Goal: Obtain resource: Download file/media

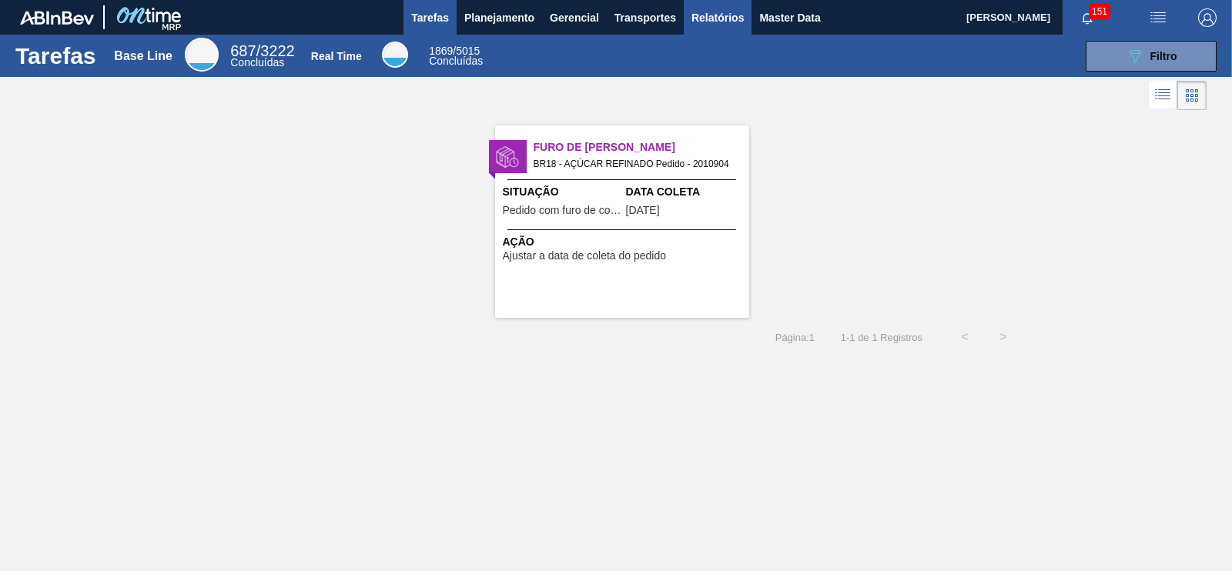
click at [740, 13] on span "Relatórios" at bounding box center [717, 17] width 52 height 18
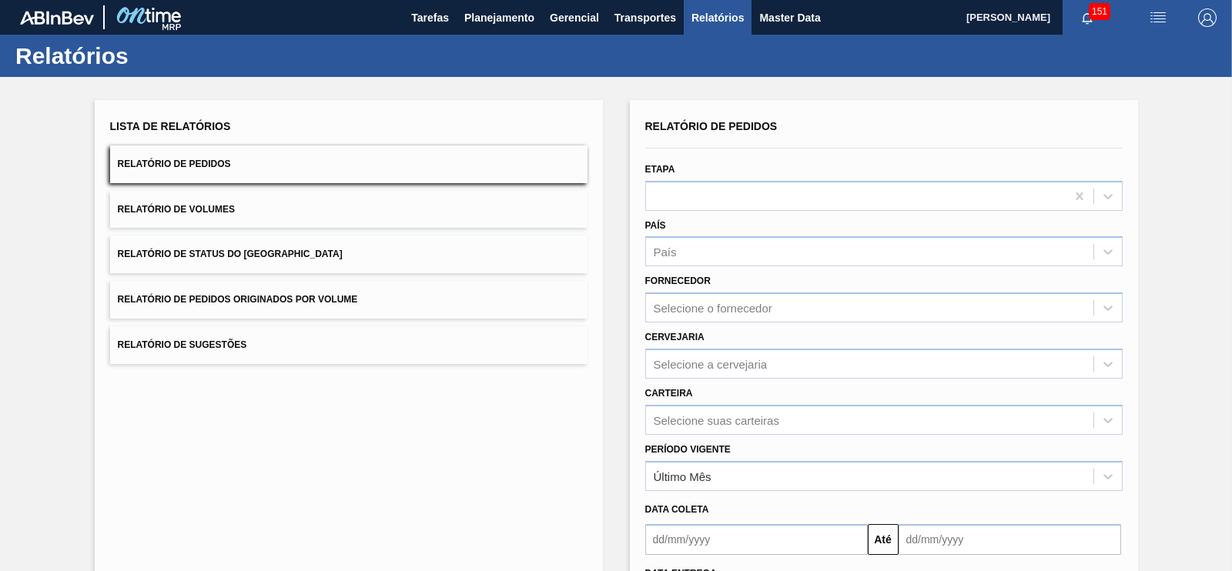
click at [230, 170] on button "Relatório de Pedidos" at bounding box center [348, 165] width 477 height 38
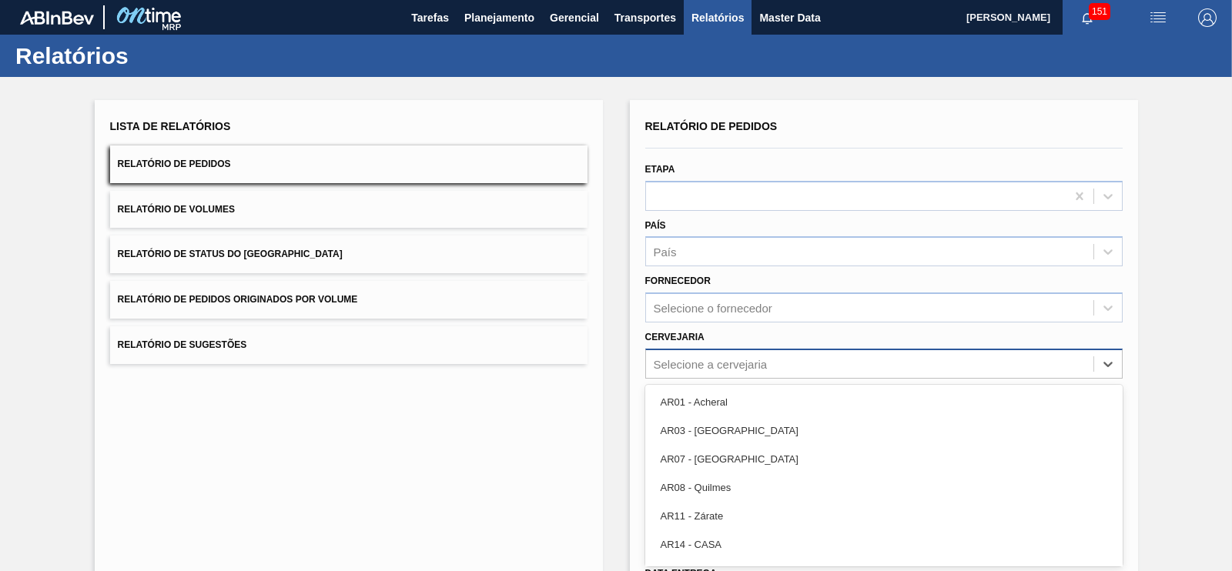
click at [687, 363] on div "option AR01 - Acheral focused, 1 of 92. 92 results available. Use Up and Down t…" at bounding box center [883, 364] width 477 height 30
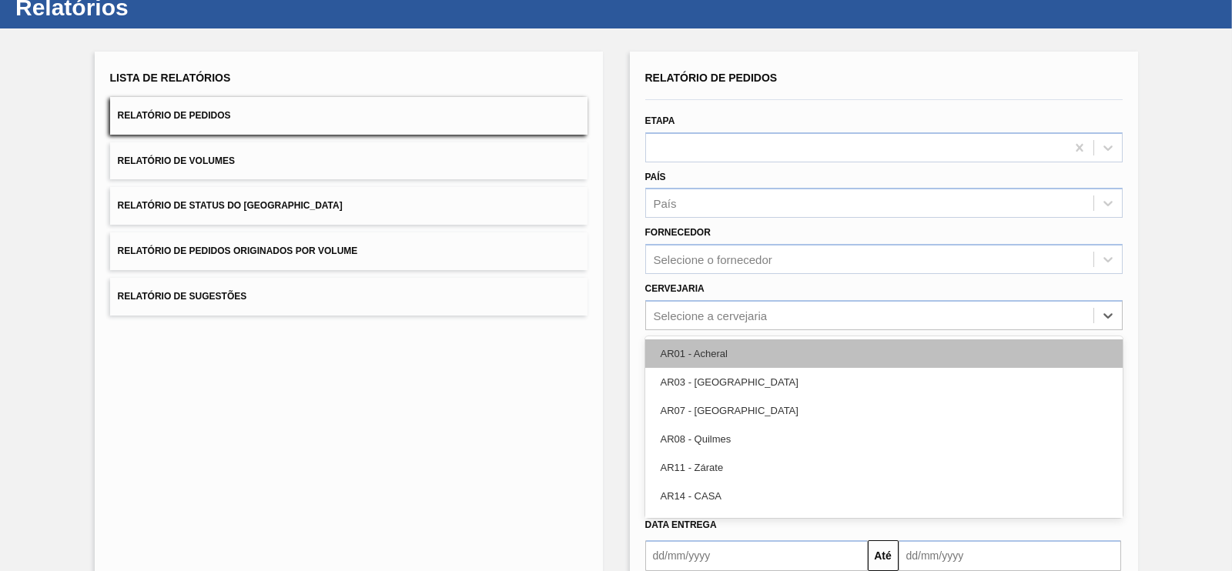
scroll to position [49, 0]
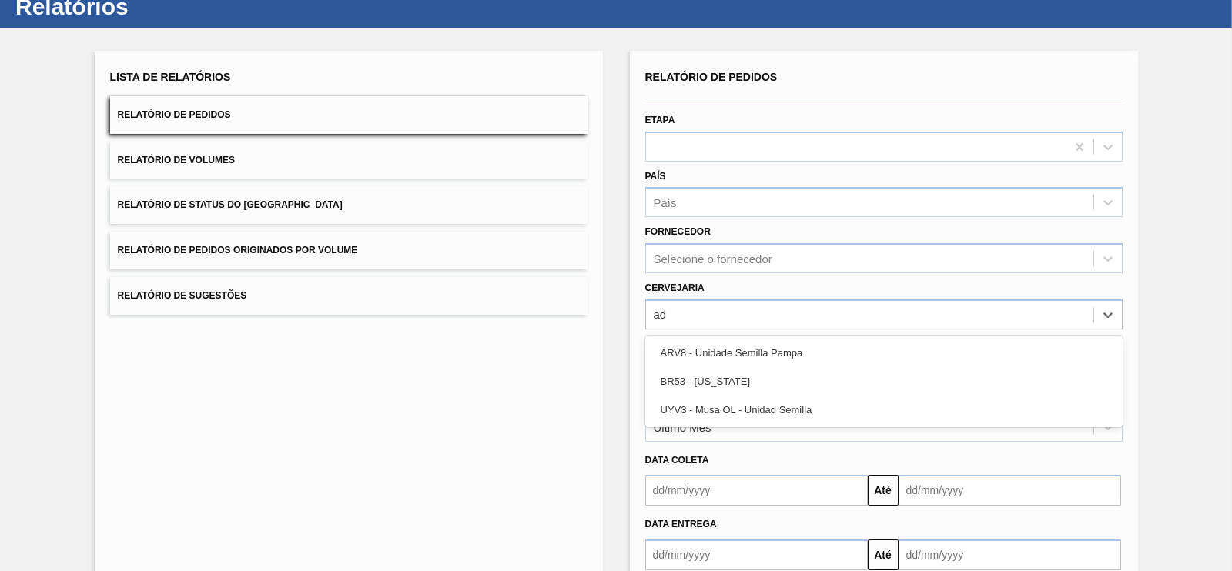
type input "a"
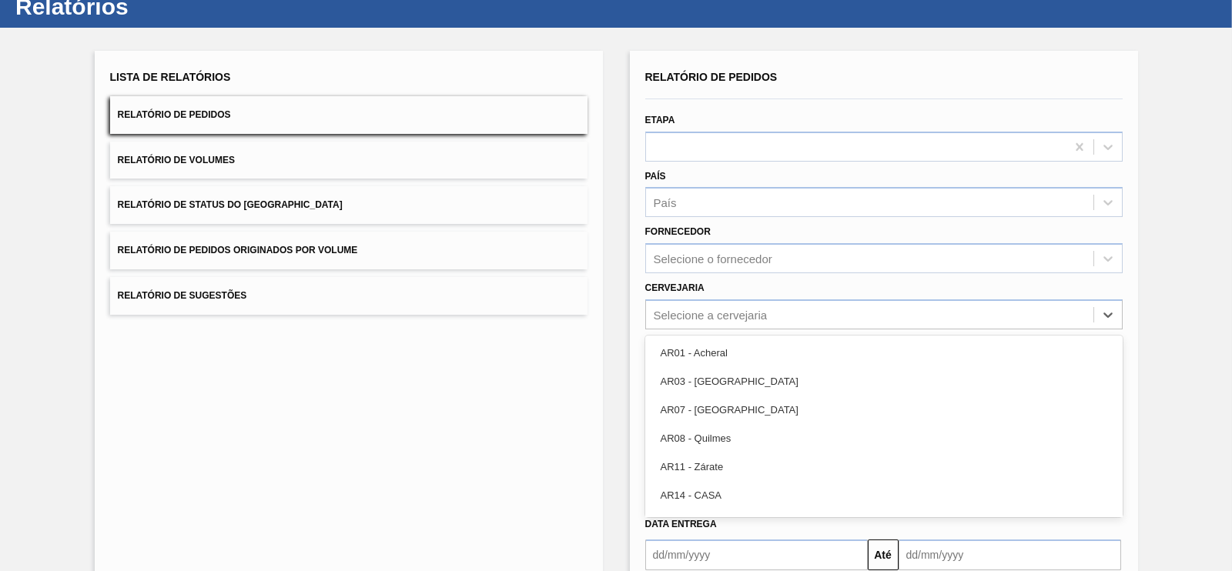
click at [1196, 316] on div "Lista de Relatórios Relatório de Pedidos Relatório de Volumes Relatório de Stat…" at bounding box center [616, 346] width 1232 height 636
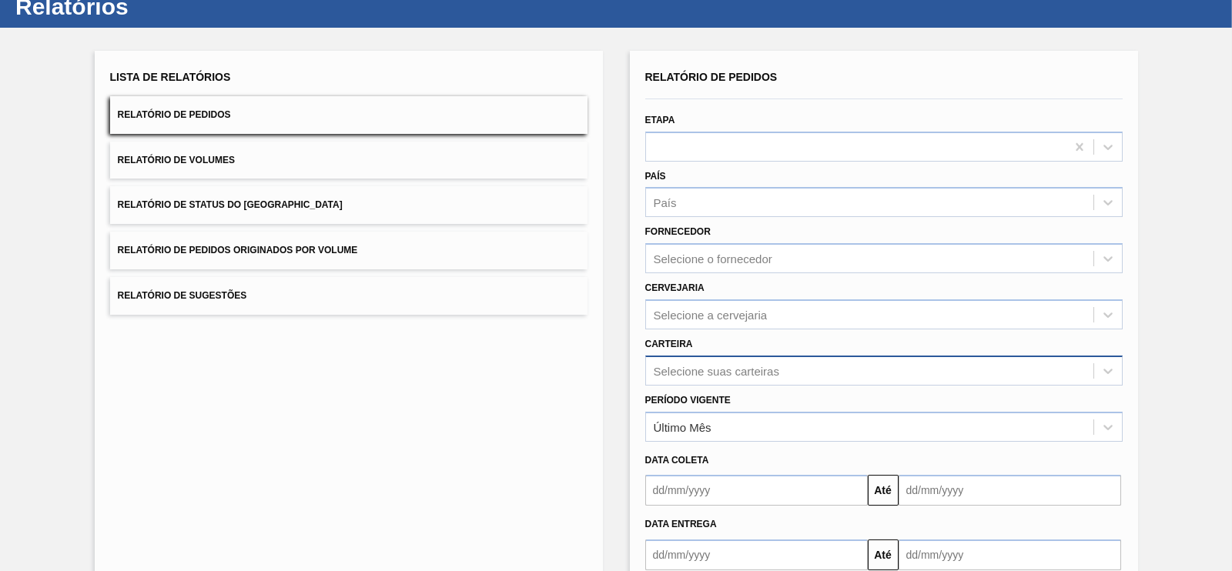
click at [755, 371] on div "Selecione suas carteiras" at bounding box center [883, 371] width 477 height 30
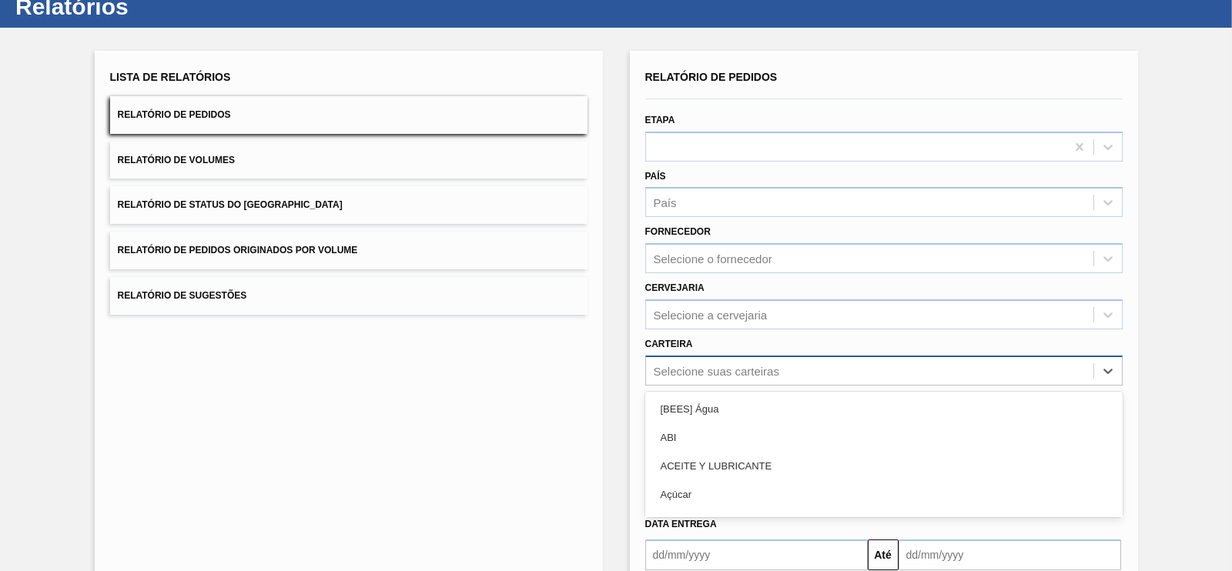
scroll to position [104, 0]
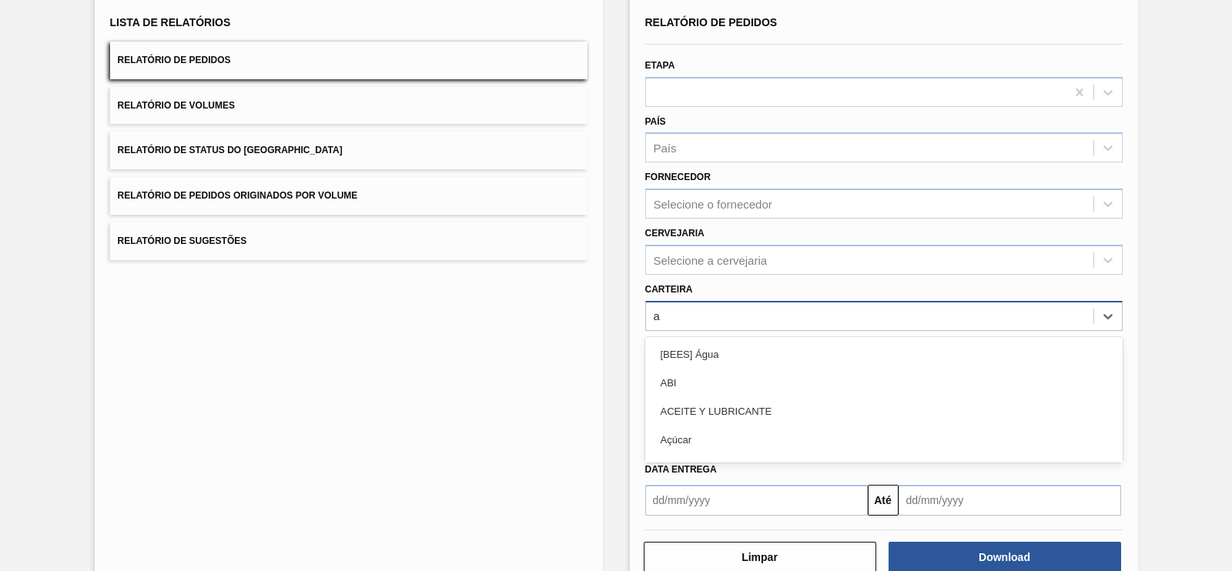
type input "ad"
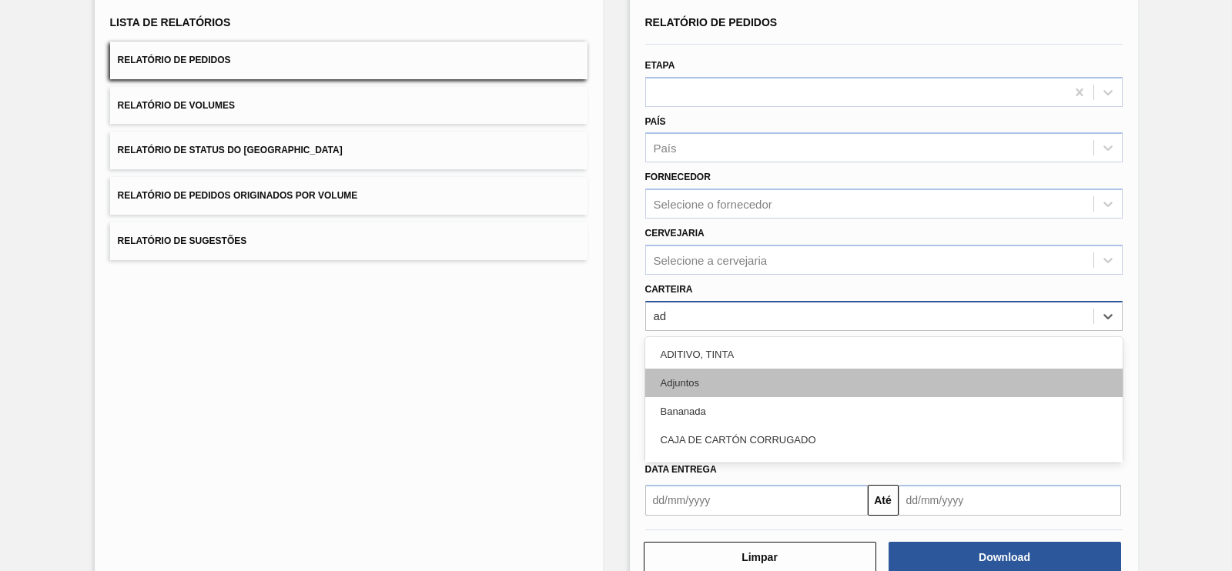
drag, startPoint x: 687, startPoint y: 373, endPoint x: 680, endPoint y: 363, distance: 11.5
click at [687, 372] on div "Adjuntos" at bounding box center [883, 383] width 477 height 28
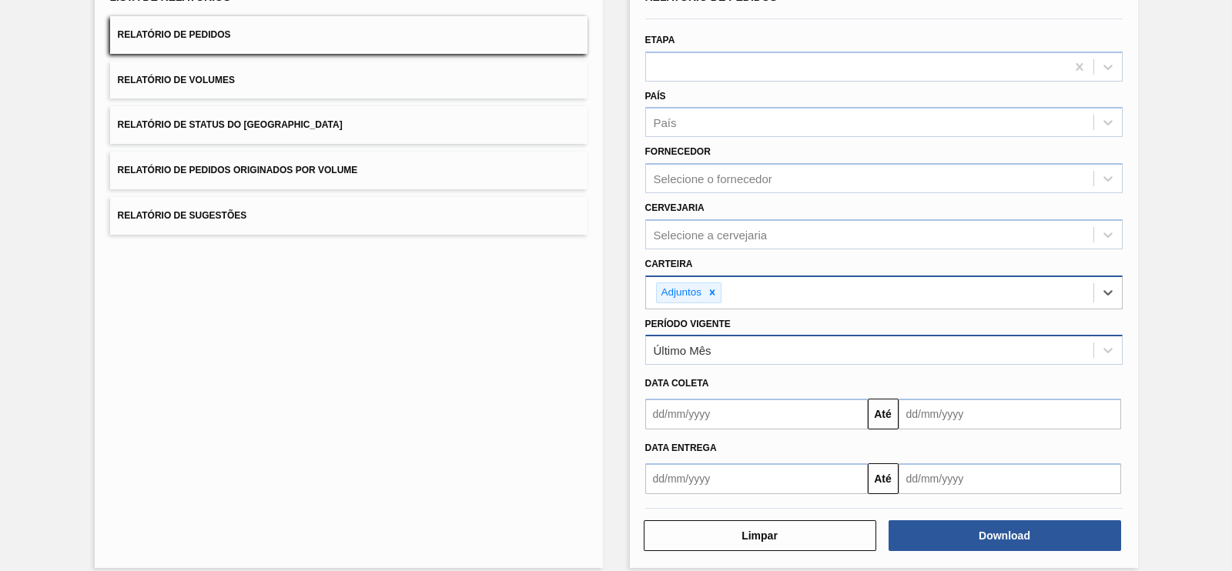
scroll to position [142, 0]
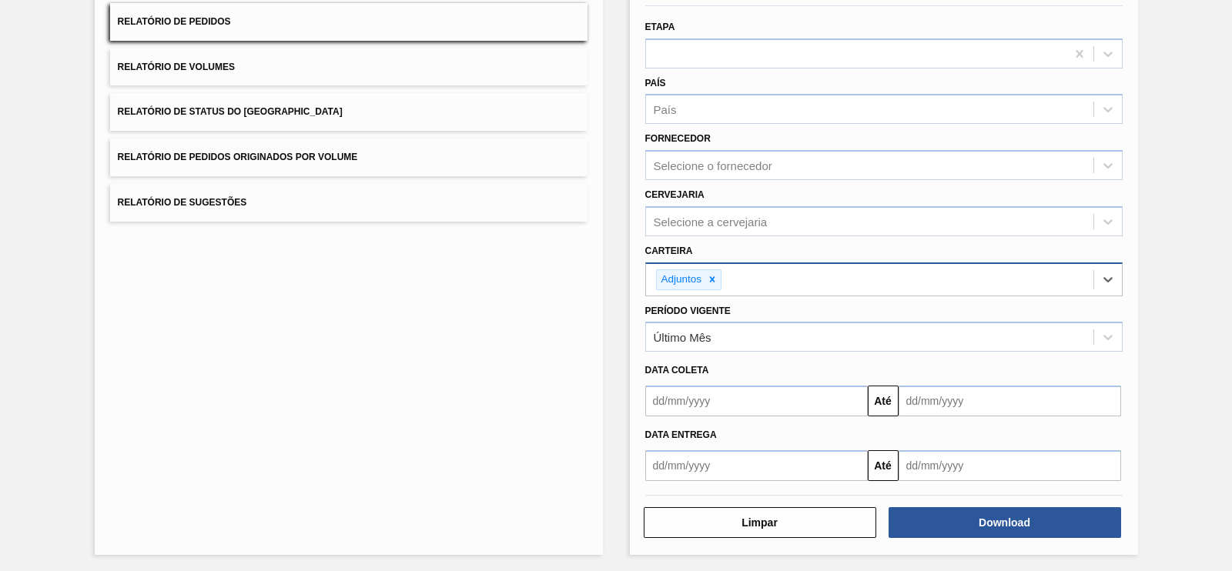
click at [717, 398] on input "text" at bounding box center [756, 401] width 223 height 31
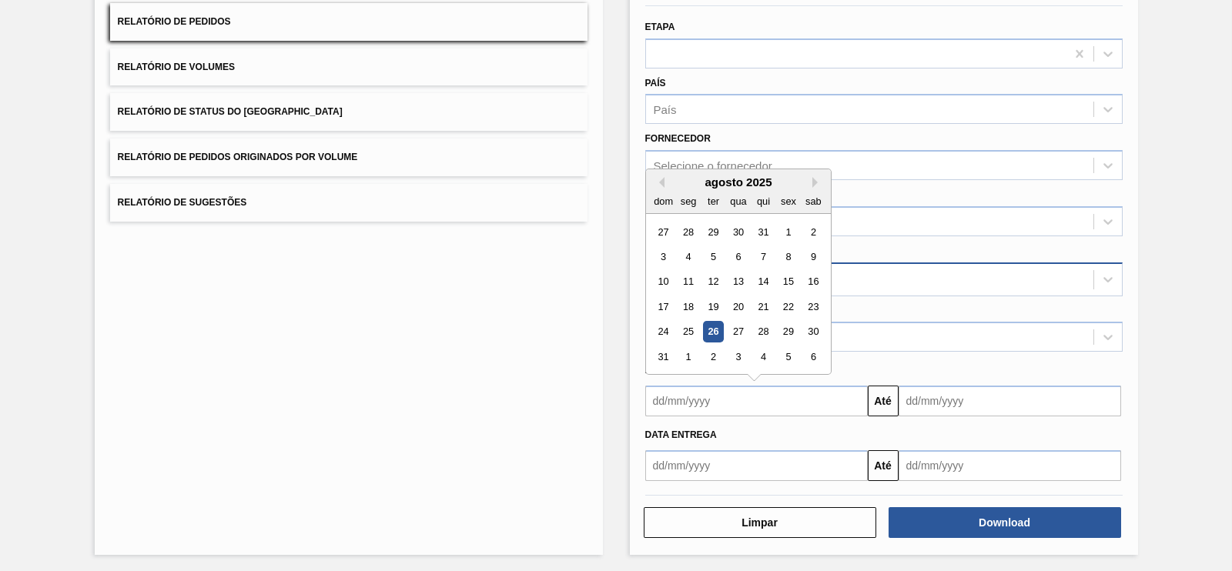
click at [1130, 353] on div "Relatório de Pedidos Etapa País País Fornecedor Selecione o fornecedor Cervejar…" at bounding box center [884, 257] width 508 height 598
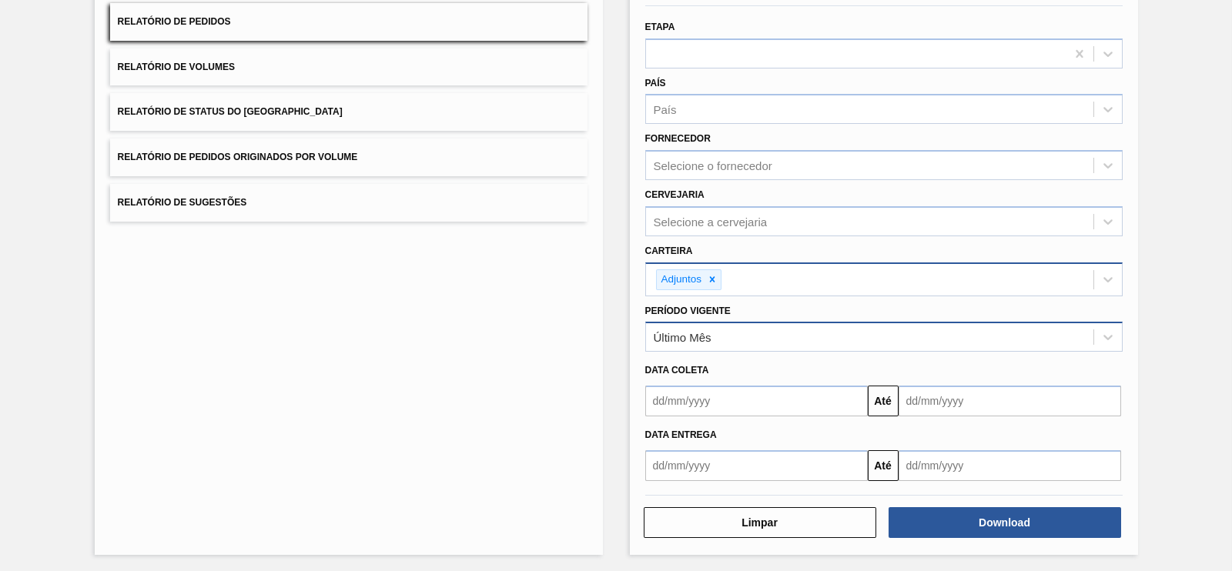
click at [739, 335] on div "Último Mês" at bounding box center [869, 337] width 447 height 22
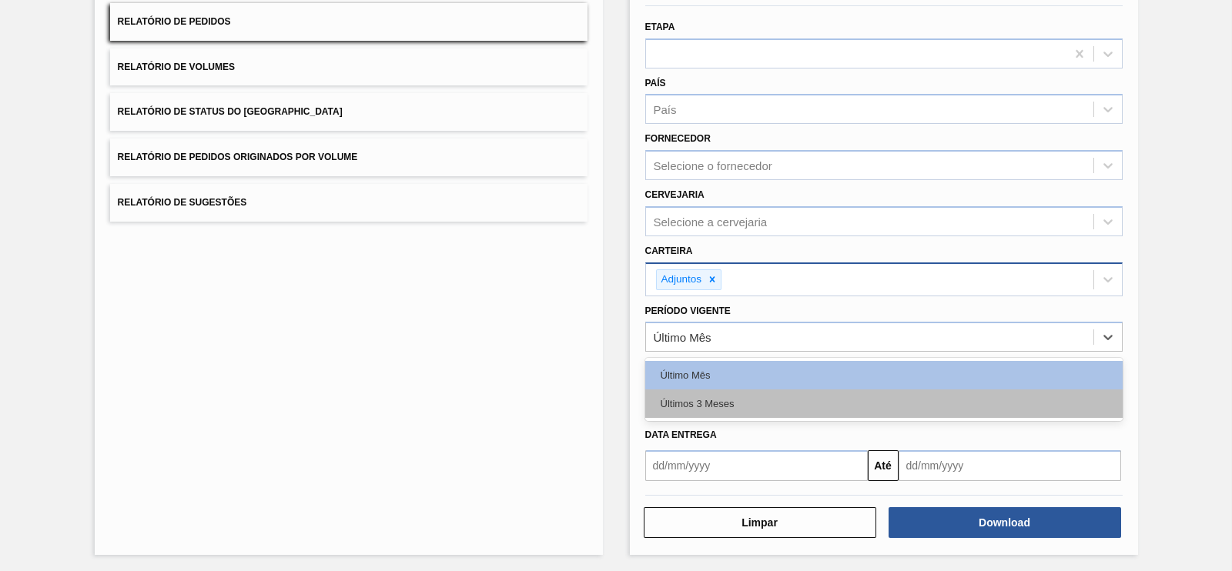
click at [718, 408] on div "Últimos 3 Meses" at bounding box center [883, 404] width 477 height 28
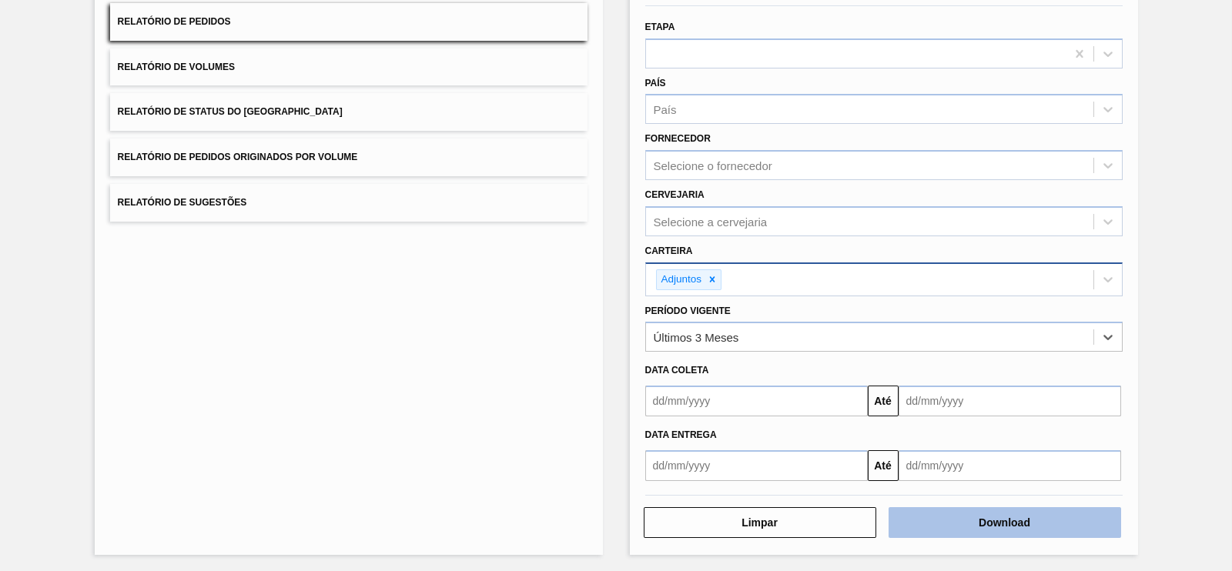
click at [962, 507] on button "Download" at bounding box center [1005, 522] width 233 height 31
